Goal: Find specific page/section

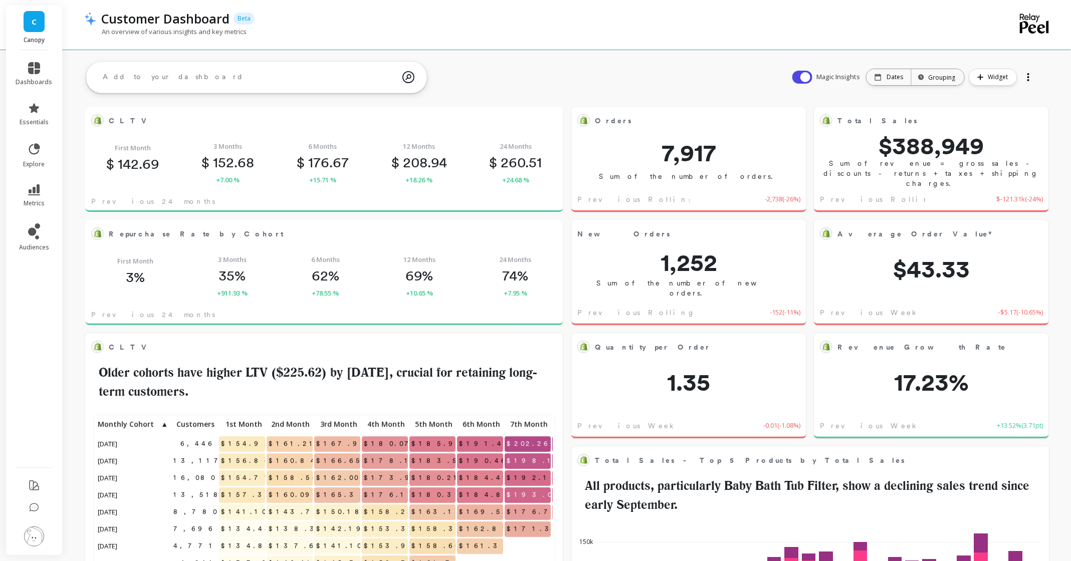
scroll to position [276, 458]
click at [363, 132] on div "CLTV Edit Widget & Insights" at bounding box center [324, 120] width 478 height 27
click at [555, 123] on button at bounding box center [551, 120] width 12 height 14
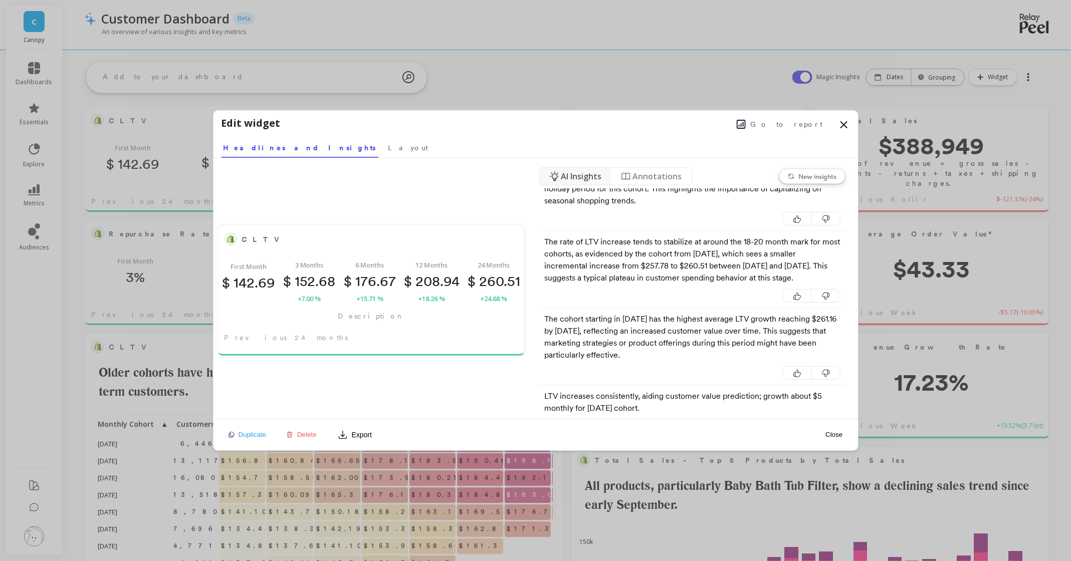
scroll to position [1134, 0]
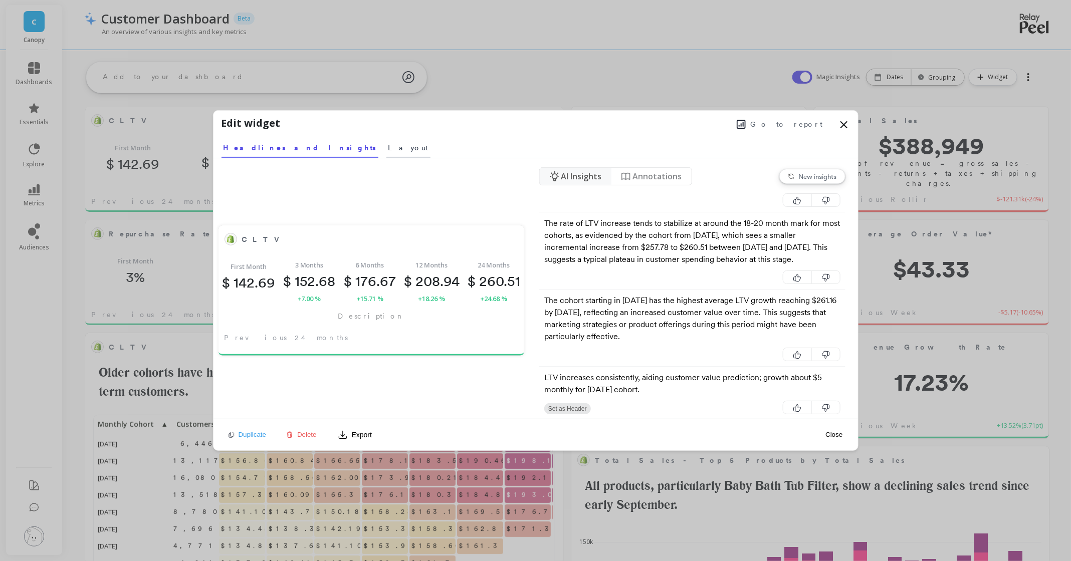
click at [389, 146] on span "Layout" at bounding box center [409, 148] width 40 height 10
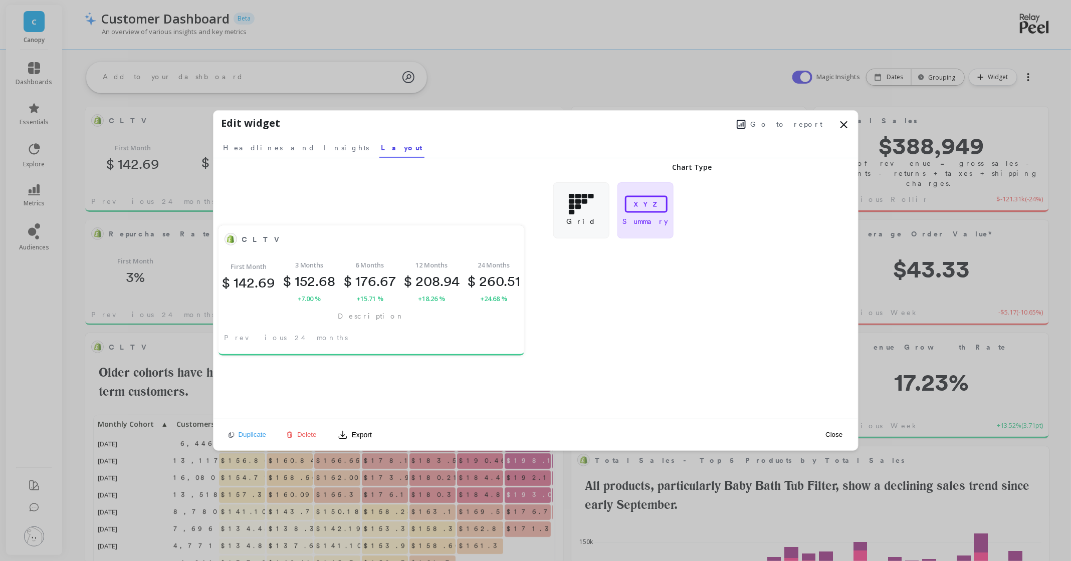
click at [745, 124] on icon at bounding box center [741, 124] width 8 height 8
